Goal: Information Seeking & Learning: Learn about a topic

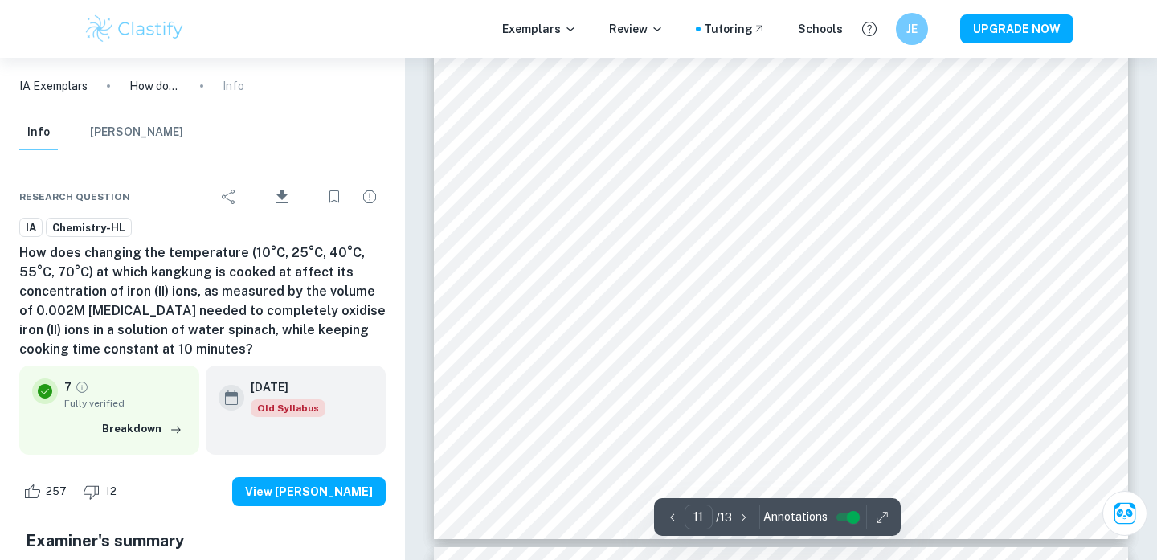
scroll to position [9916, 0]
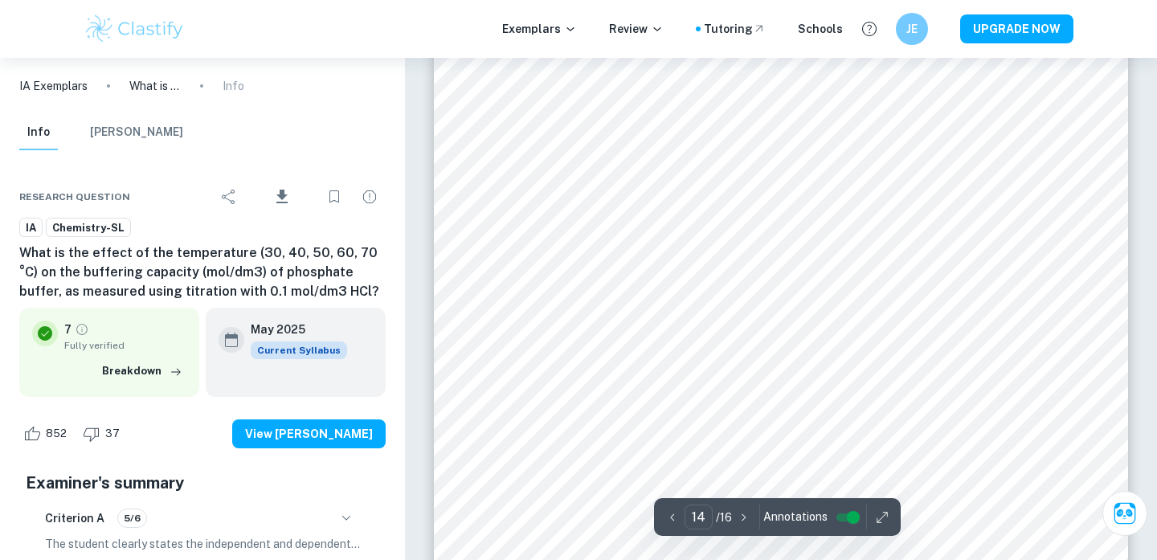
scroll to position [13304, 0]
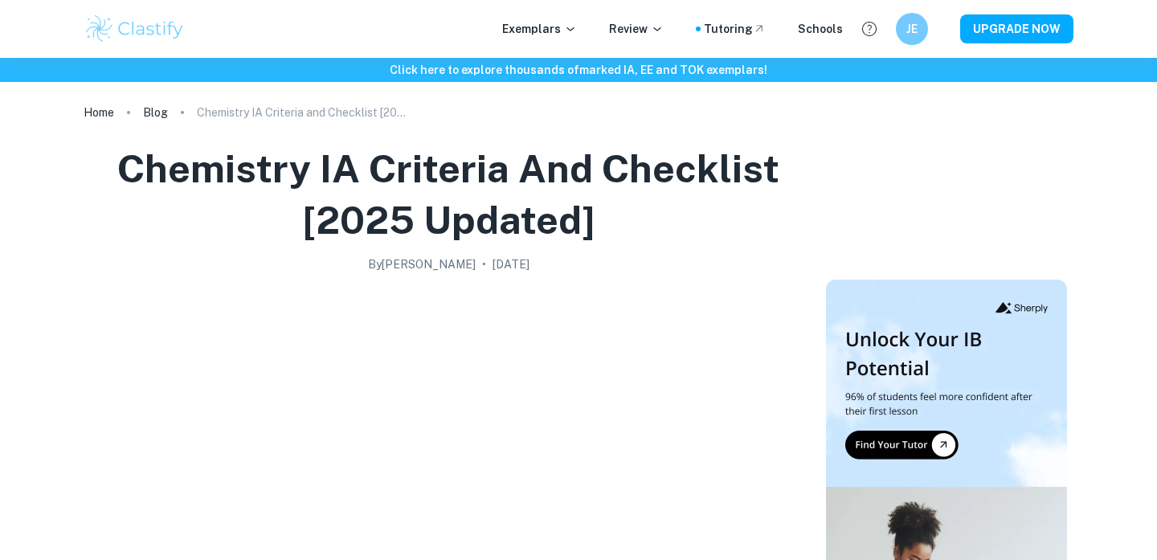
scroll to position [2591, 0]
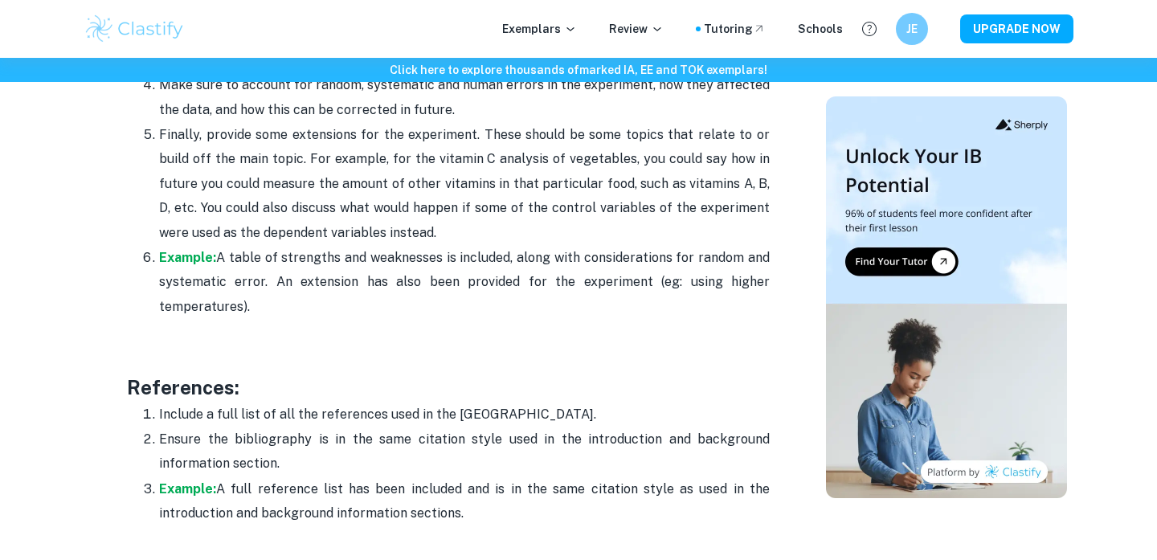
click at [377, 402] on p "Include a full list of all the references used in the IA." at bounding box center [464, 414] width 610 height 24
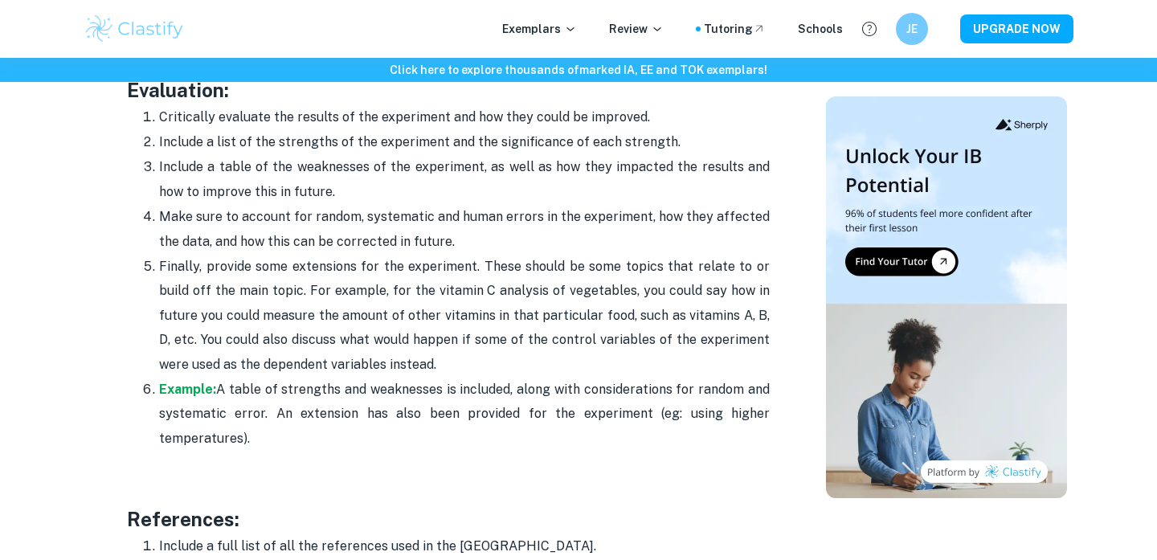
scroll to position [4709, 0]
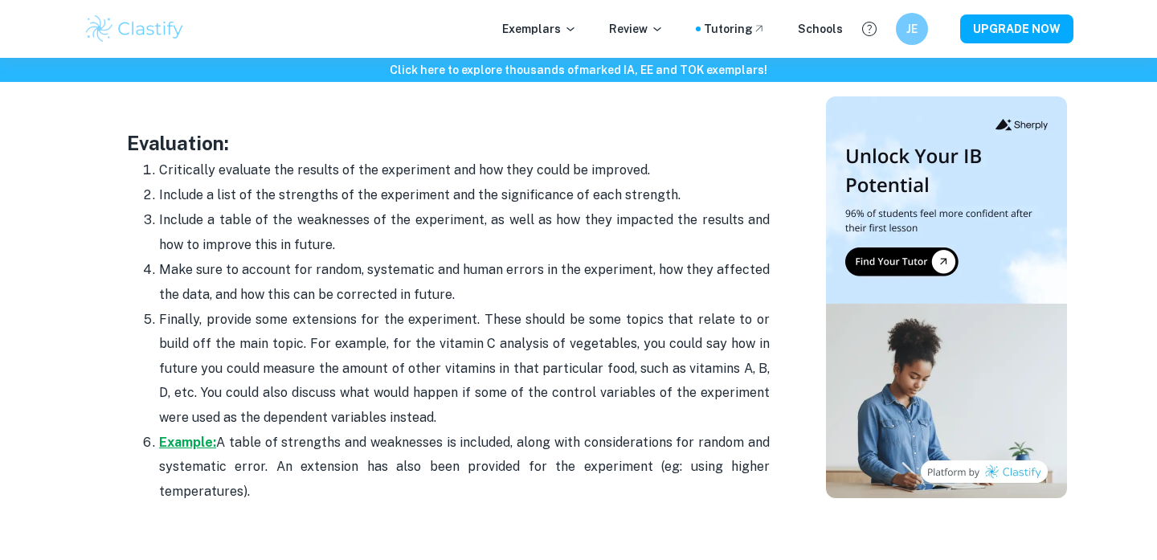
click at [184, 435] on strong "Example:" at bounding box center [187, 442] width 57 height 15
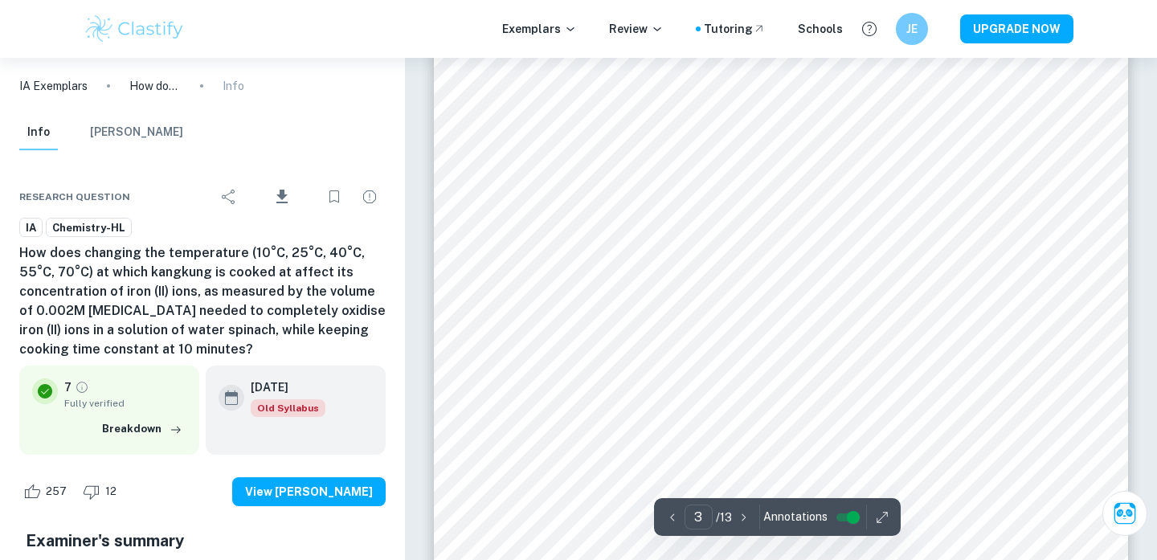
scroll to position [2563, 0]
type input "11"
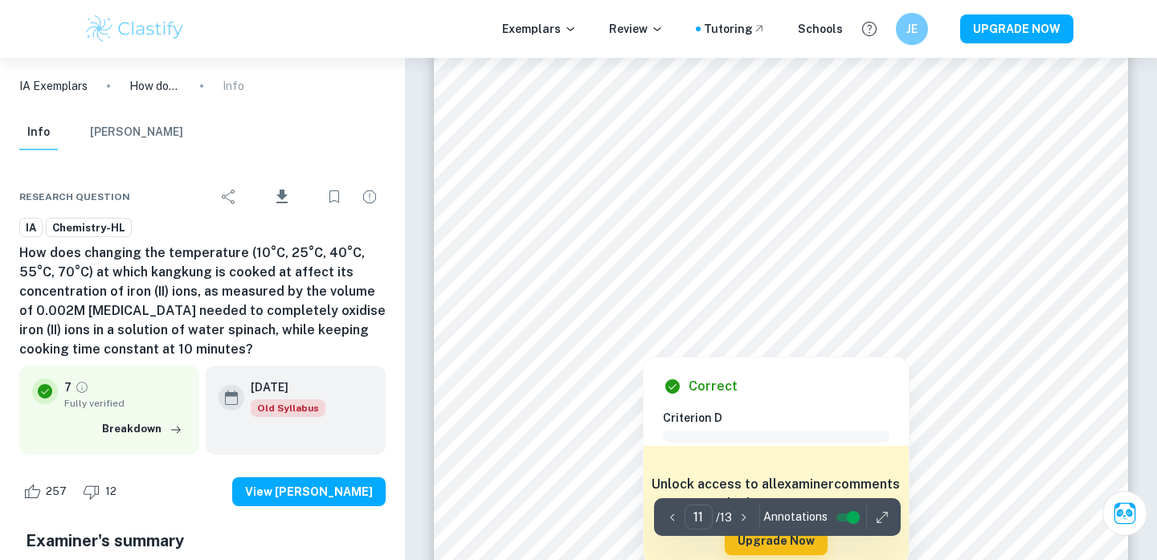
click at [880, 511] on icon "button" at bounding box center [882, 517] width 16 height 16
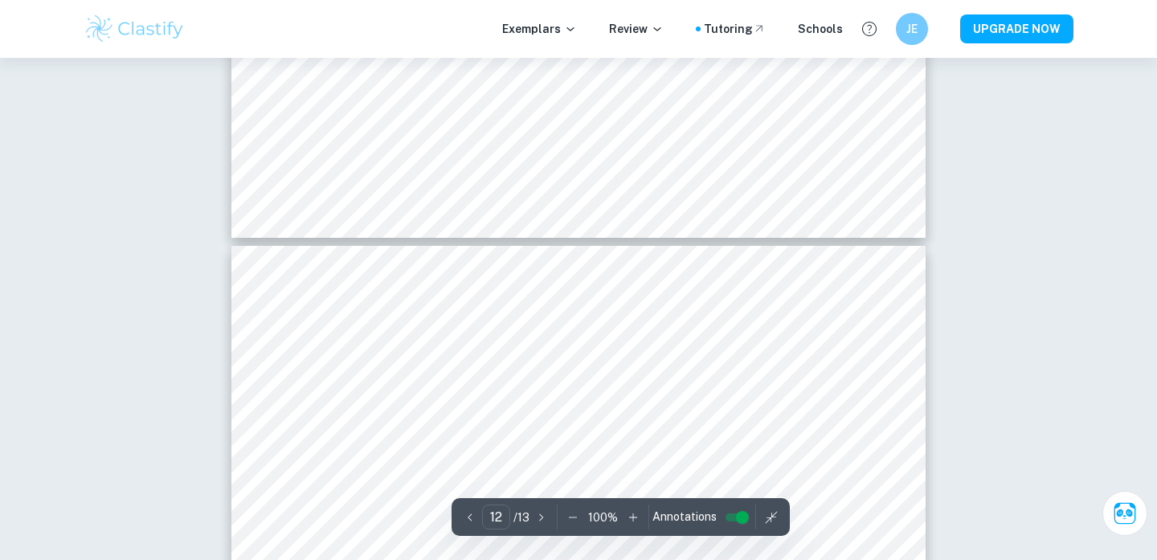
click at [569, 514] on icon "button" at bounding box center [573, 517] width 16 height 16
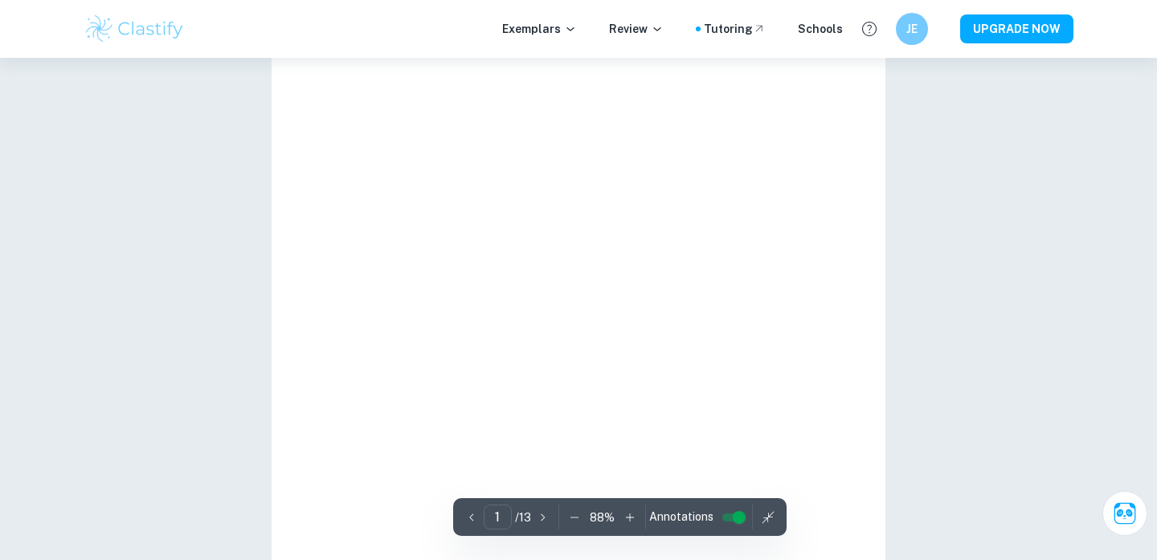
type input "13"
click at [569, 514] on div "13 ​ / 13 88 % Annotations" at bounding box center [619, 517] width 333 height 38
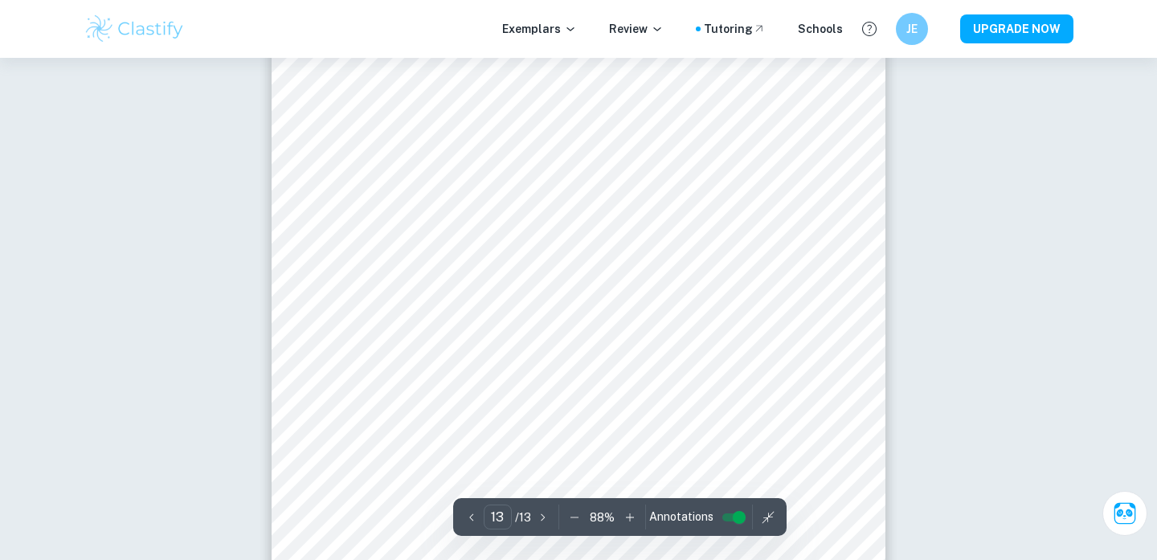
click at [569, 514] on icon "button" at bounding box center [574, 517] width 16 height 16
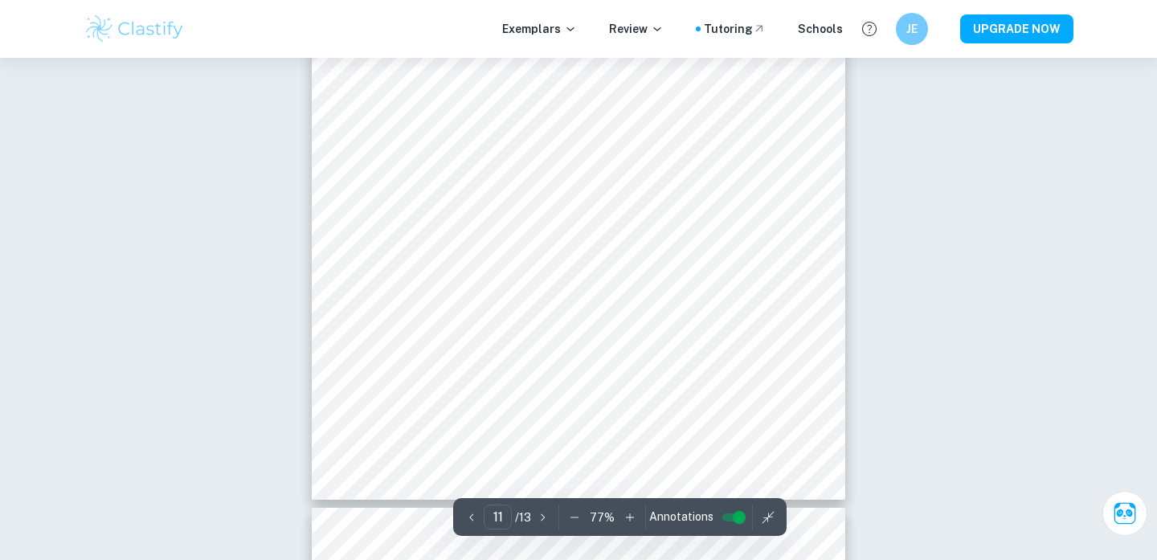
scroll to position [7241, 0]
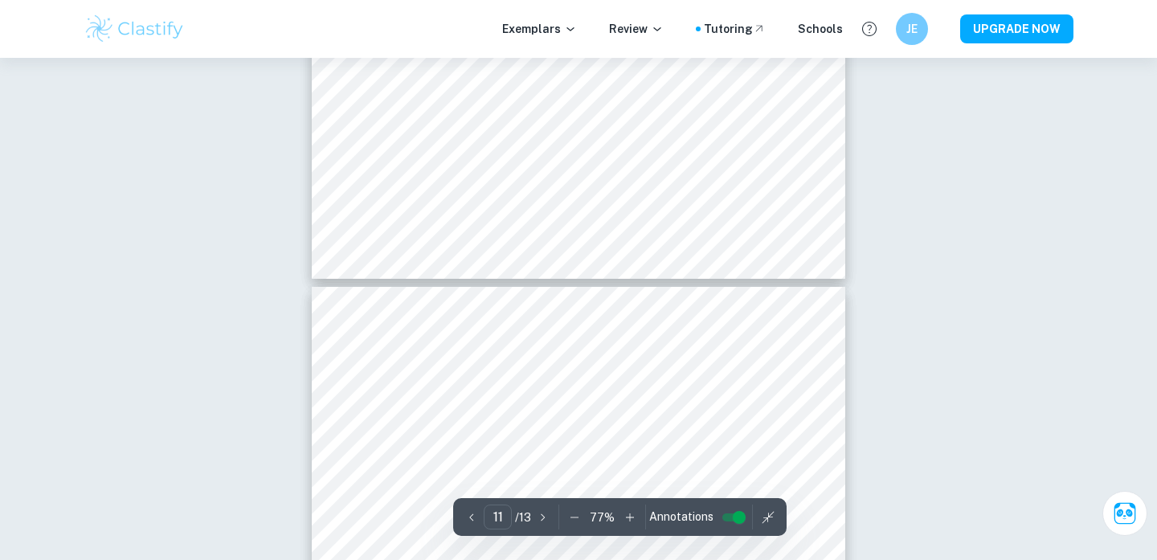
type input "12"
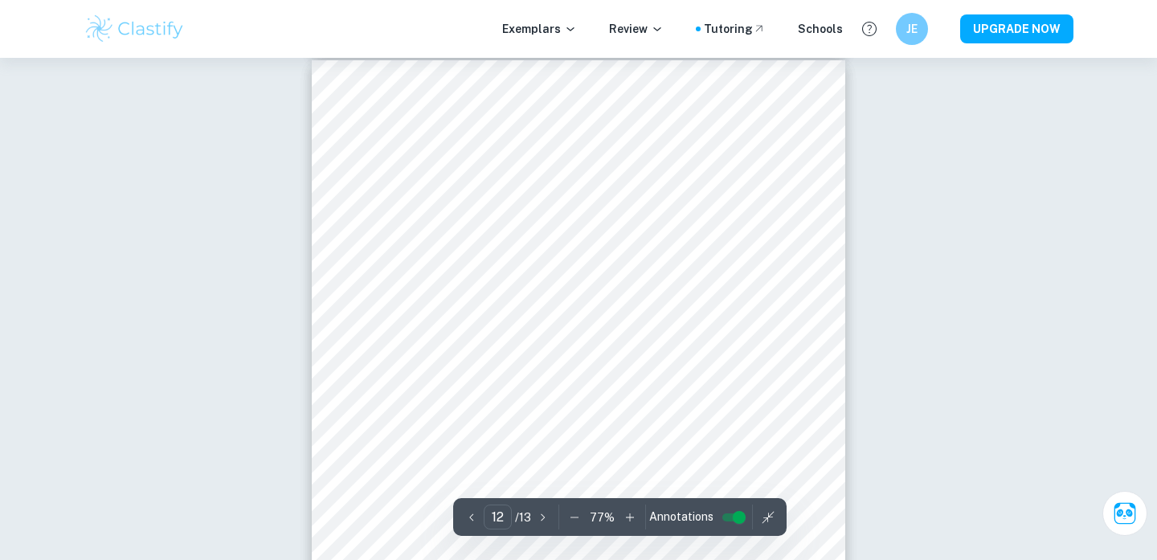
scroll to position [7687, 0]
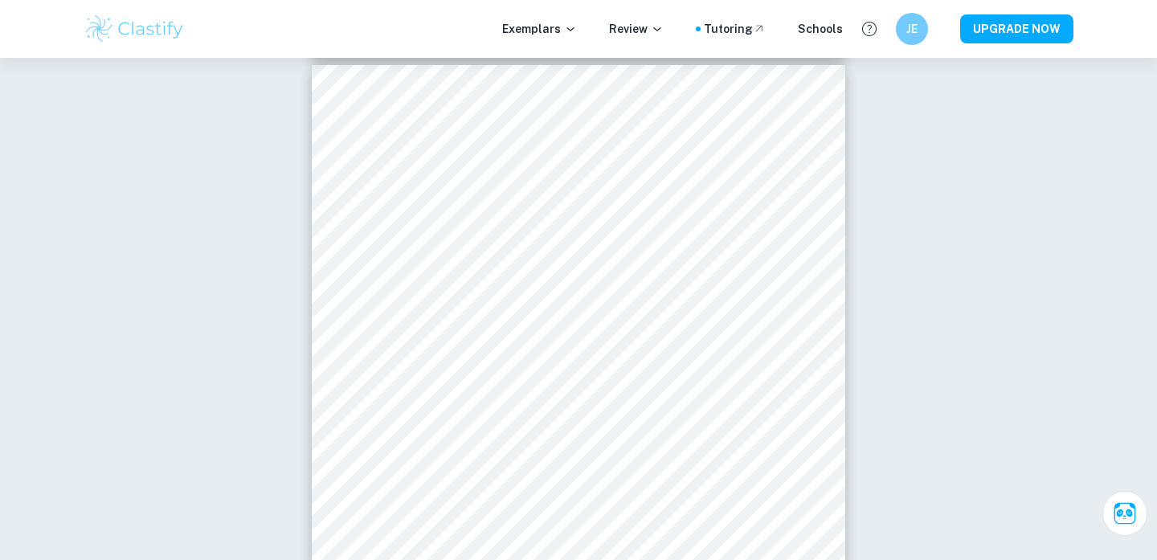
drag, startPoint x: 1028, startPoint y: 508, endPoint x: 91, endPoint y: 105, distance: 1020.1
